Goal: Transaction & Acquisition: Purchase product/service

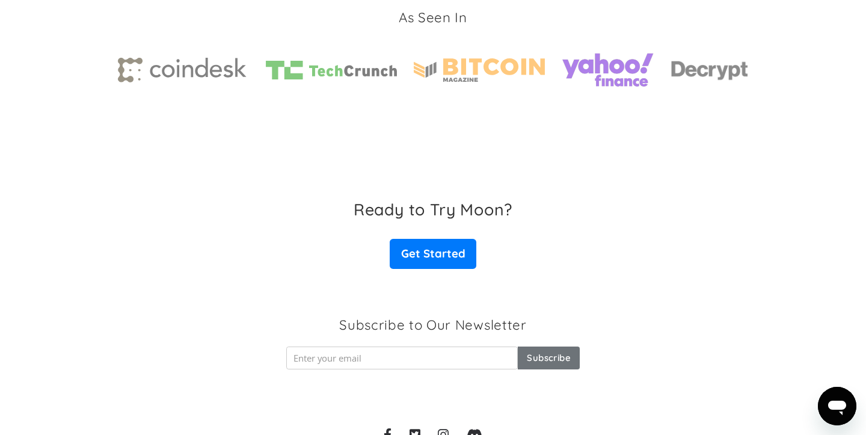
scroll to position [1919, 0]
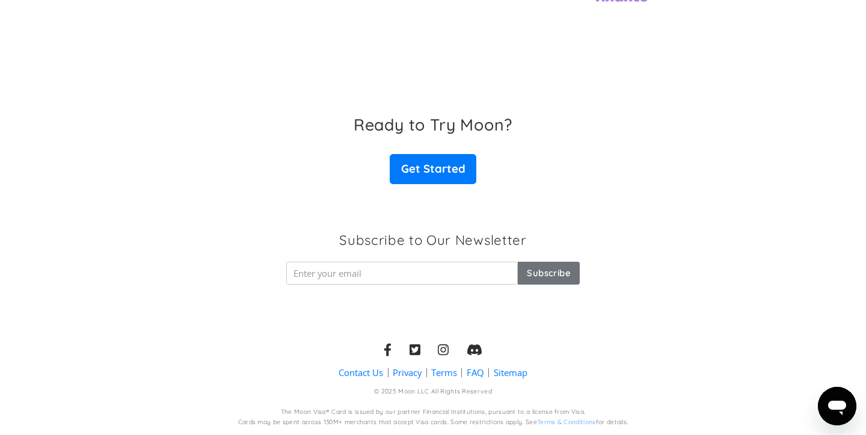
click at [441, 343] on icon at bounding box center [443, 349] width 11 height 13
click at [415, 350] on icon at bounding box center [414, 349] width 11 height 13
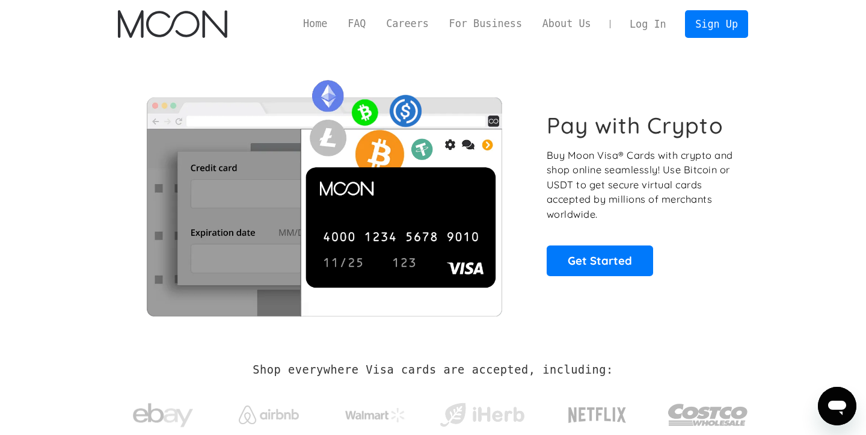
click at [649, 25] on link "Log In" at bounding box center [647, 24] width 57 height 26
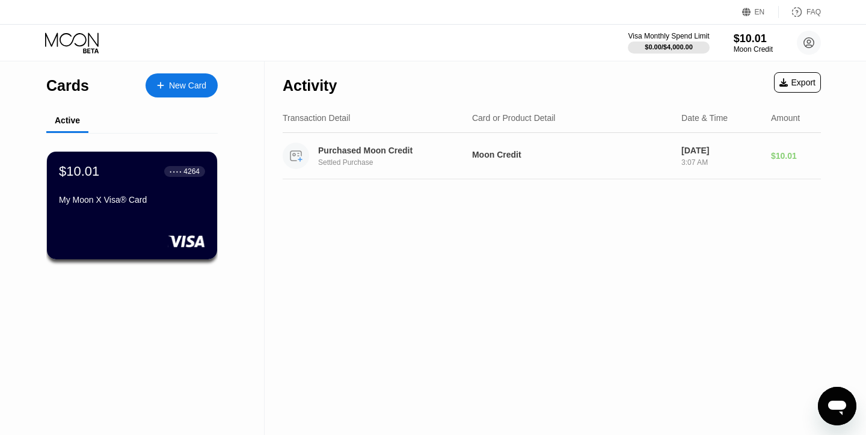
click at [412, 168] on div "Purchased Moon Credit Settled Purchase" at bounding box center [373, 155] width 180 height 26
click at [797, 82] on div "Export" at bounding box center [797, 83] width 36 height 10
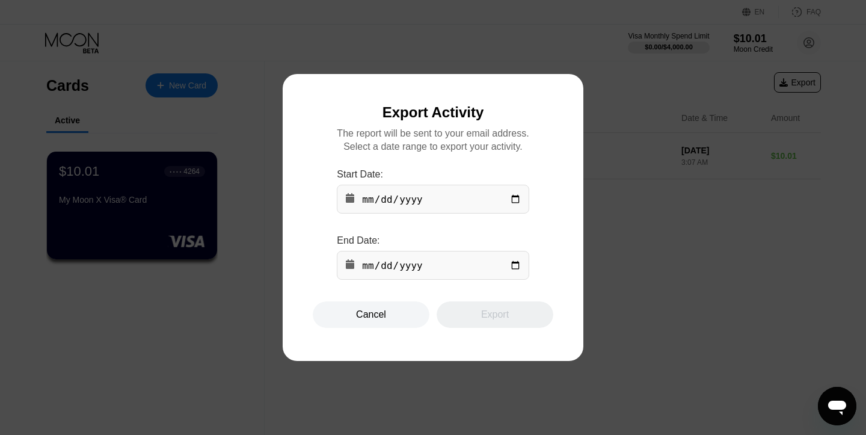
click at [373, 347] on div at bounding box center [433, 217] width 866 height 435
click at [370, 315] on div "Cancel" at bounding box center [371, 314] width 30 height 12
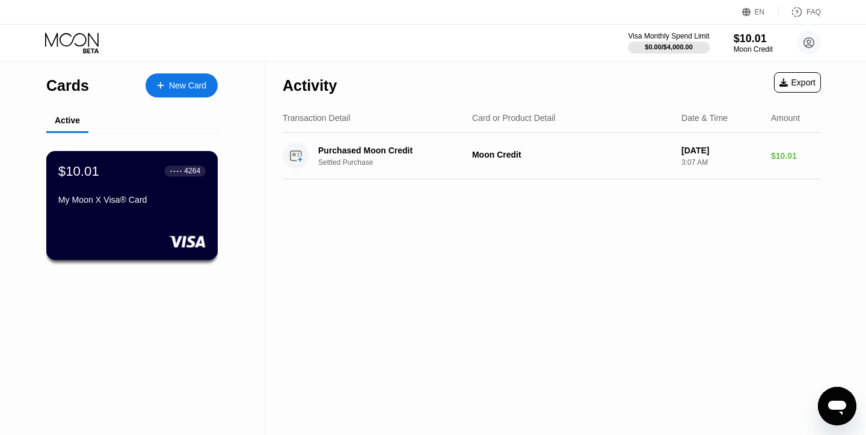
click at [112, 186] on div "$10.01 ● ● ● ● 4264 My Moon X Visa® Card" at bounding box center [131, 186] width 147 height 46
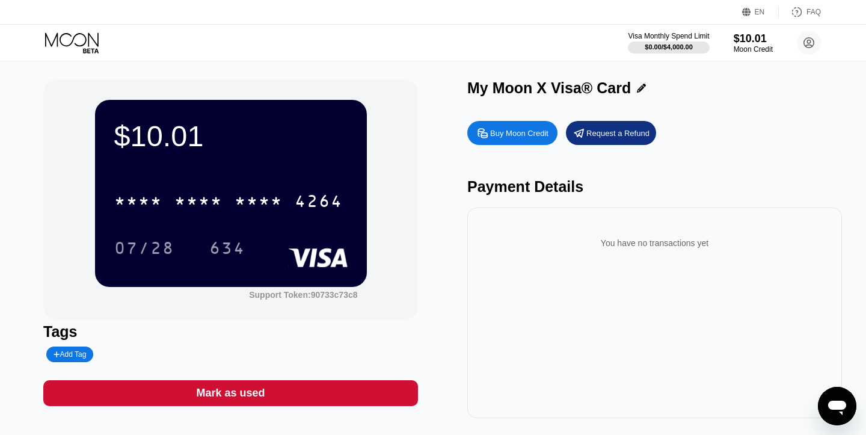
click at [507, 135] on div "Buy Moon Credit" at bounding box center [519, 133] width 58 height 10
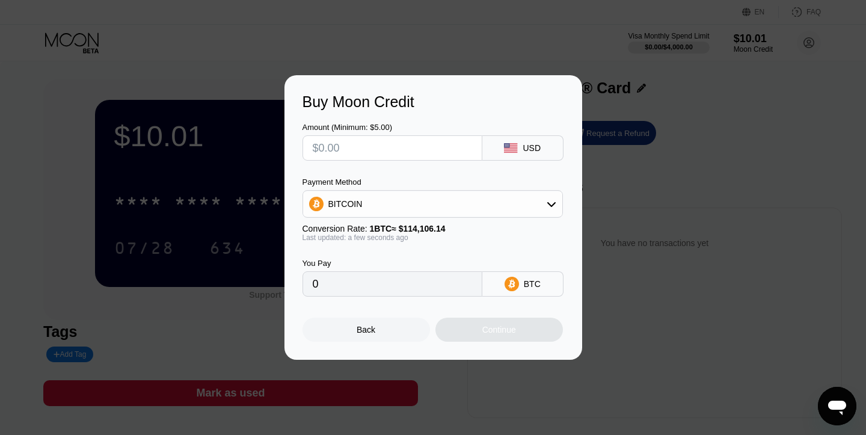
click at [409, 201] on div "BITCOIN" at bounding box center [432, 204] width 259 height 24
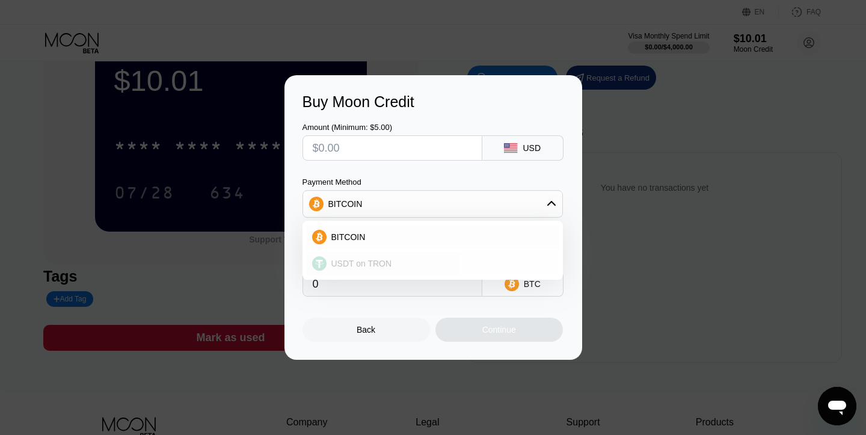
scroll to position [59, 0]
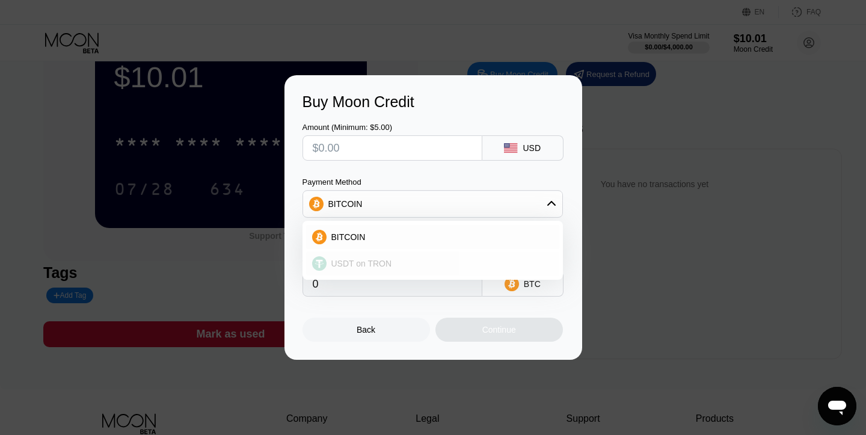
click at [394, 263] on div "USDT on TRON" at bounding box center [439, 264] width 227 height 10
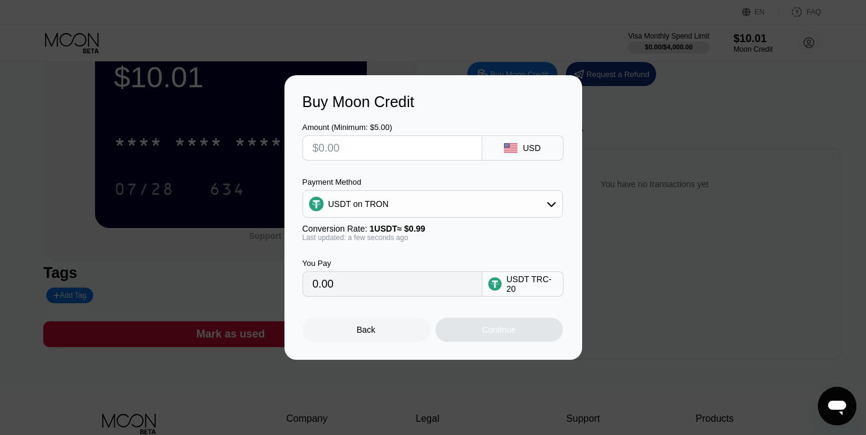
click at [396, 149] on input "text" at bounding box center [392, 148] width 159 height 24
click at [393, 204] on div "USDT on TRON" at bounding box center [432, 204] width 259 height 24
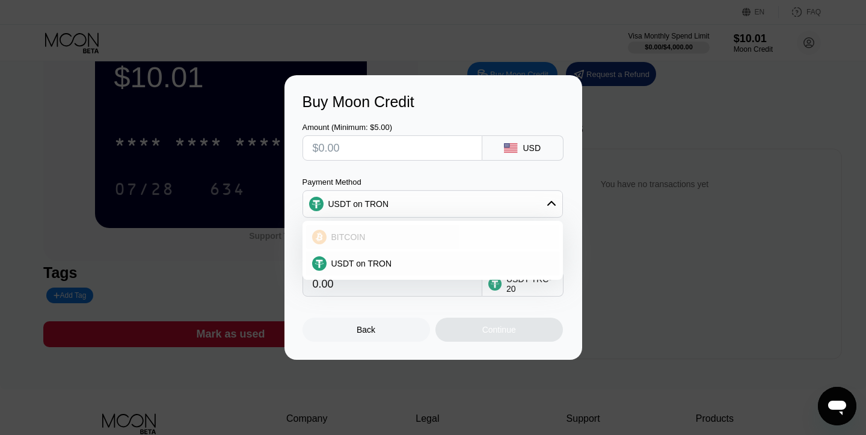
click at [385, 228] on div "BITCOIN" at bounding box center [432, 237] width 253 height 24
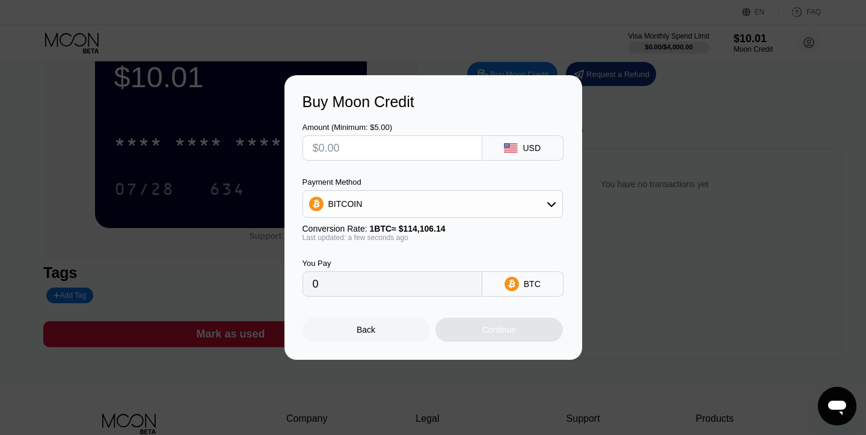
click at [393, 207] on div "BITCOIN" at bounding box center [432, 204] width 259 height 24
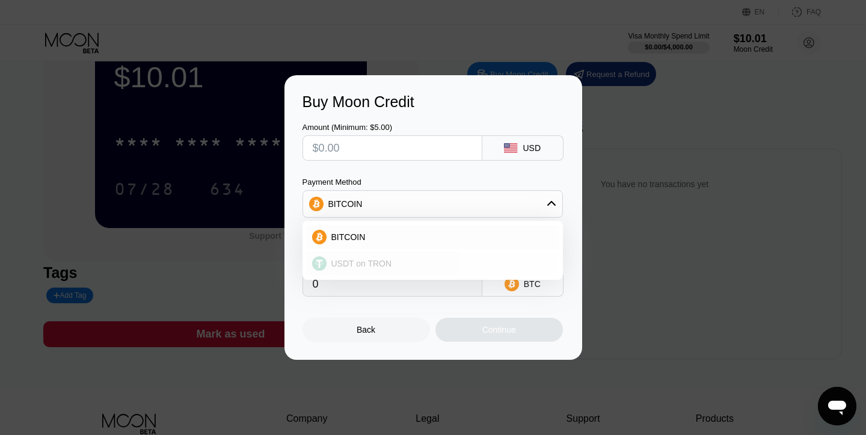
click at [390, 267] on span "USDT on TRON" at bounding box center [361, 264] width 61 height 10
type input "0.00"
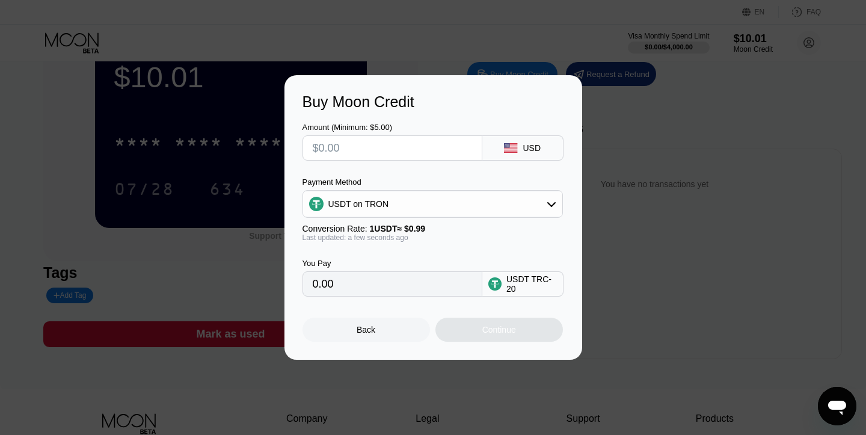
click at [352, 147] on input "text" at bounding box center [392, 148] width 159 height 24
type input "$4"
type input "4.04"
type input "$40"
type input "40.40"
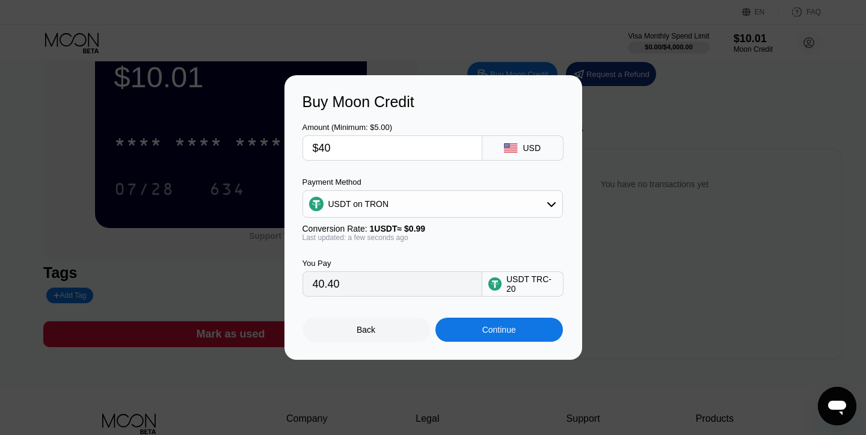
type input "$40"
click at [381, 171] on div "Amount (Minimum: $5.00) $40 USD Payment Method USDT on TRON Conversion Rate: 1 …" at bounding box center [433, 204] width 262 height 186
click at [482, 332] on div "Continue" at bounding box center [499, 330] width 34 height 10
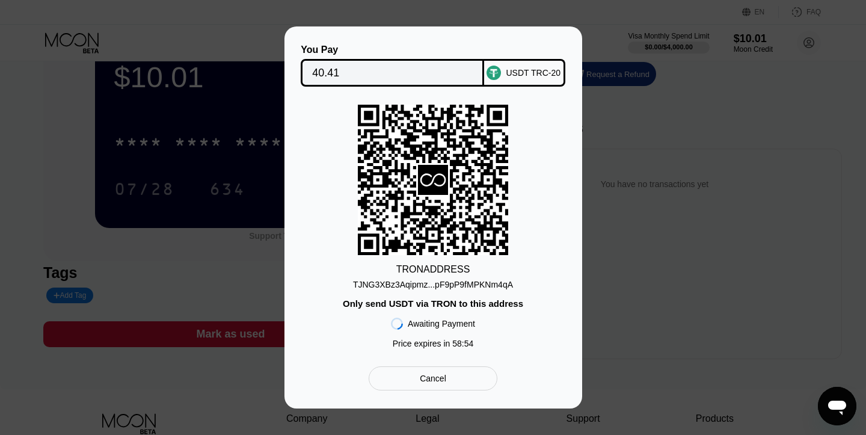
click at [411, 391] on div "You Pay 40.41 USDT TRC-20 TRON ADDRESS TJNG3XBz3Aqipmz...pF9pP9fMPKNm4qA Only s…" at bounding box center [433, 217] width 298 height 382
click at [412, 386] on div "Cancel" at bounding box center [433, 378] width 128 height 24
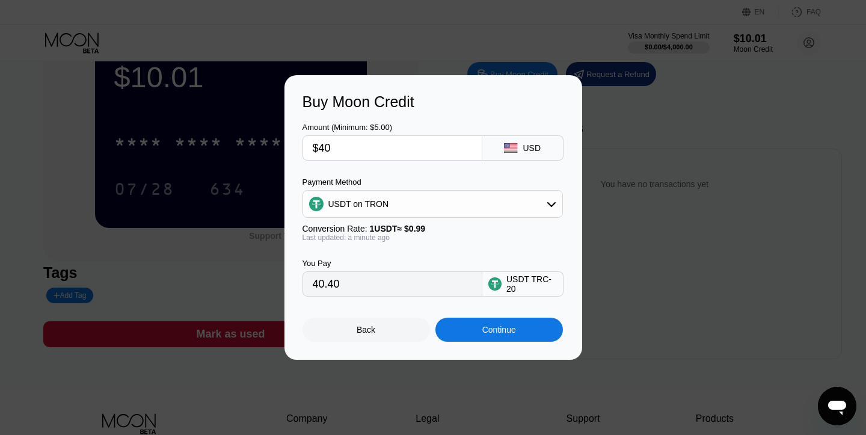
click at [375, 342] on div "Buy Moon Credit Amount (Minimum: $5.00) $40 USD Payment Method USDT on TRON Con…" at bounding box center [433, 217] width 298 height 284
click at [373, 330] on div "Back" at bounding box center [366, 330] width 19 height 10
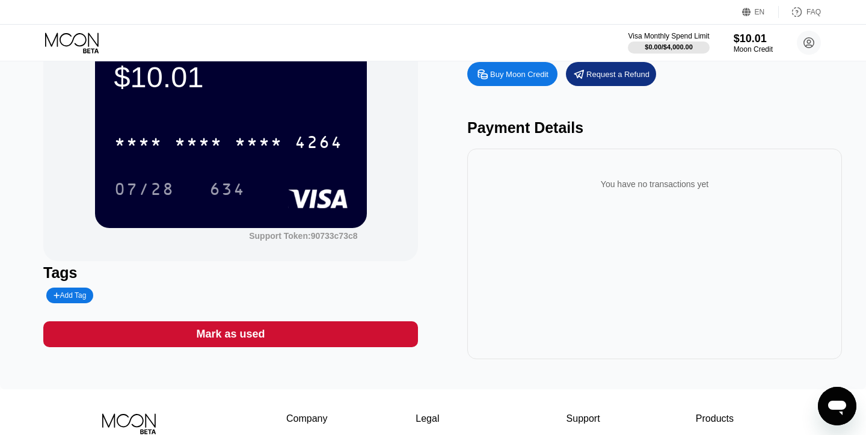
scroll to position [0, 0]
